Goal: Transaction & Acquisition: Purchase product/service

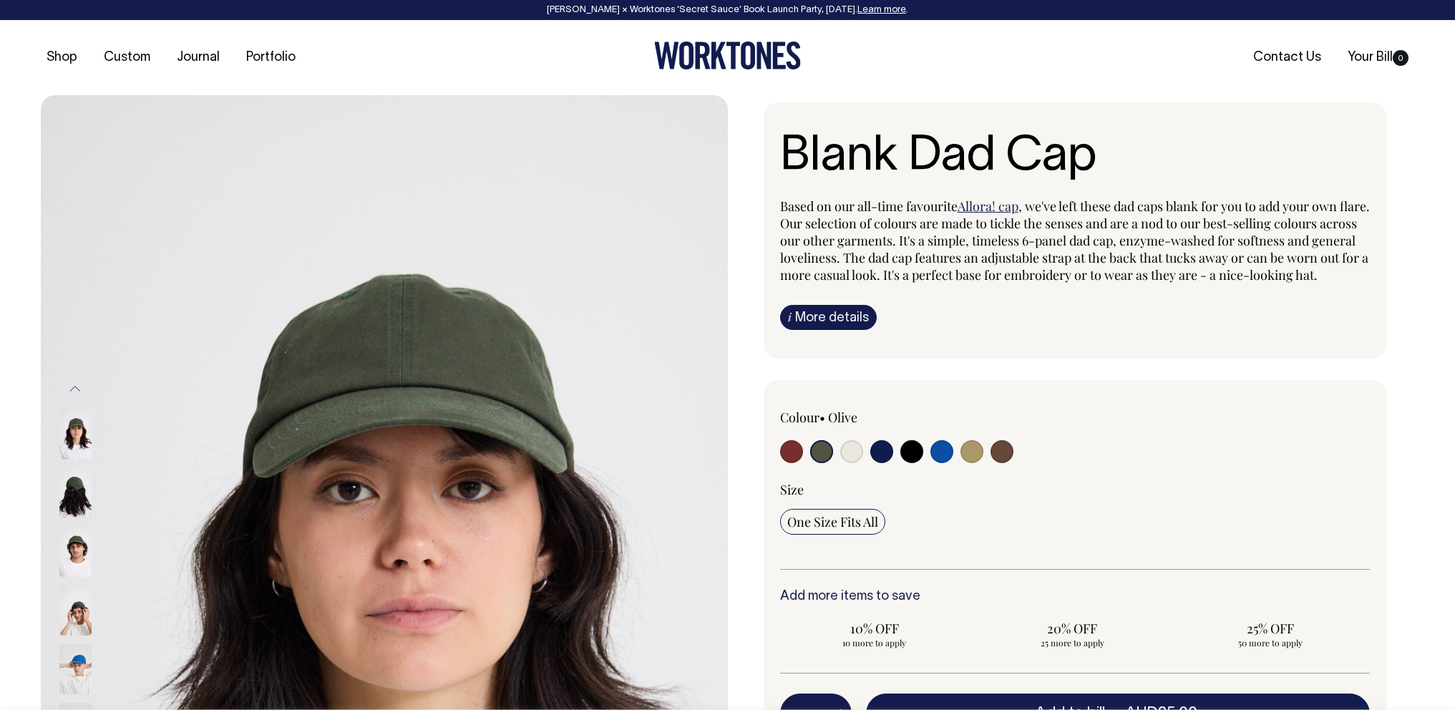
select select "Olive"
click at [714, 52] on icon at bounding box center [719, 55] width 15 height 27
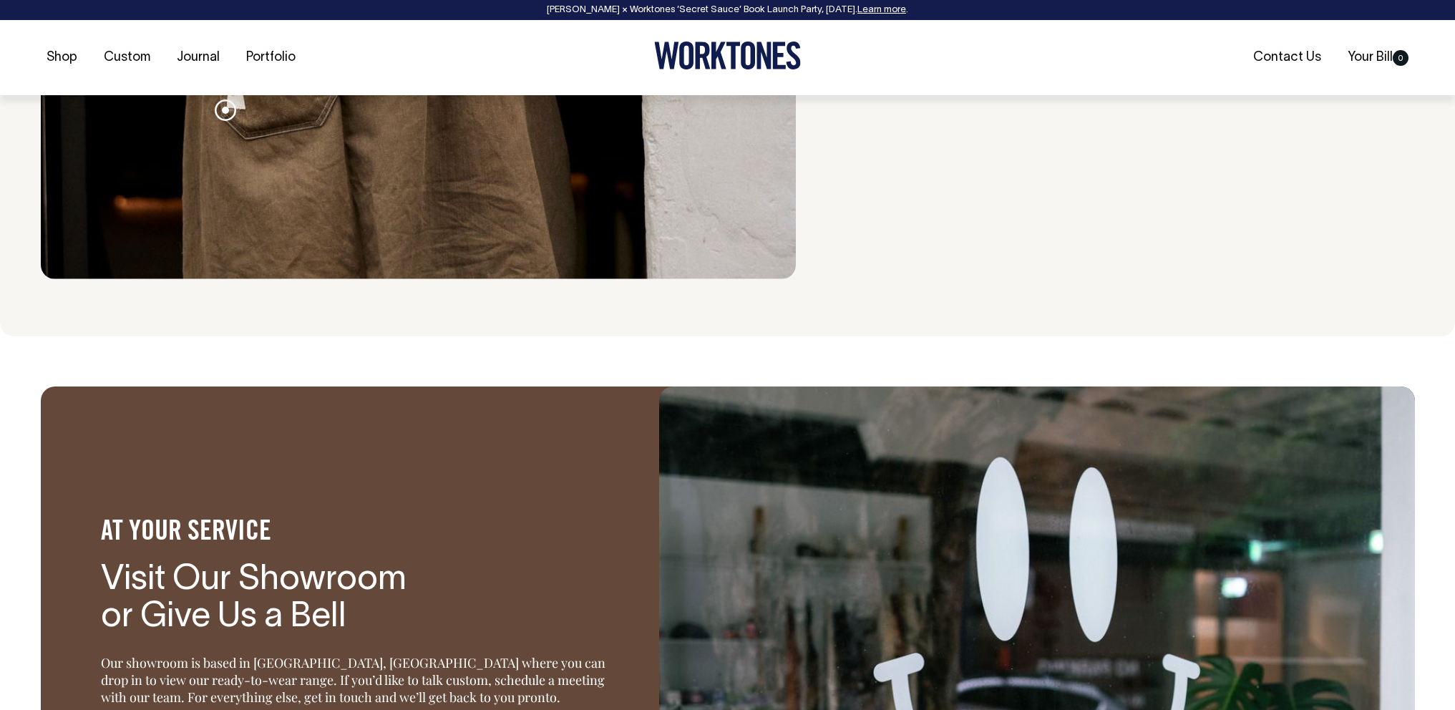
scroll to position [1961, 0]
